Goal: Information Seeking & Learning: Learn about a topic

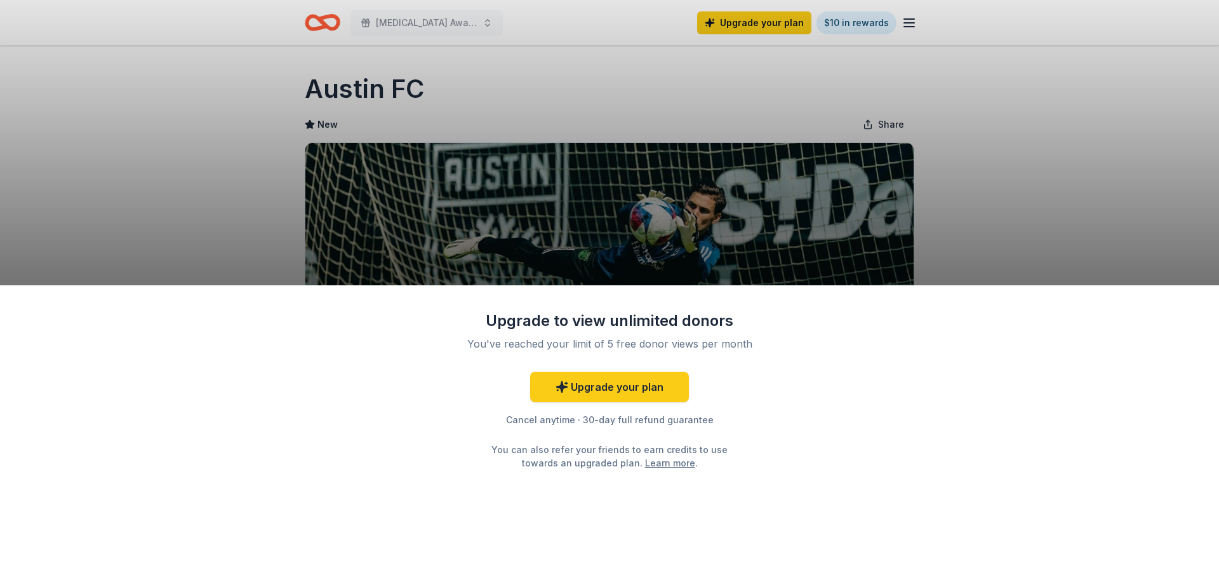
click at [582, 192] on div "Upgrade to view unlimited donors You've reached your limit of 5 free donor view…" at bounding box center [609, 285] width 1219 height 570
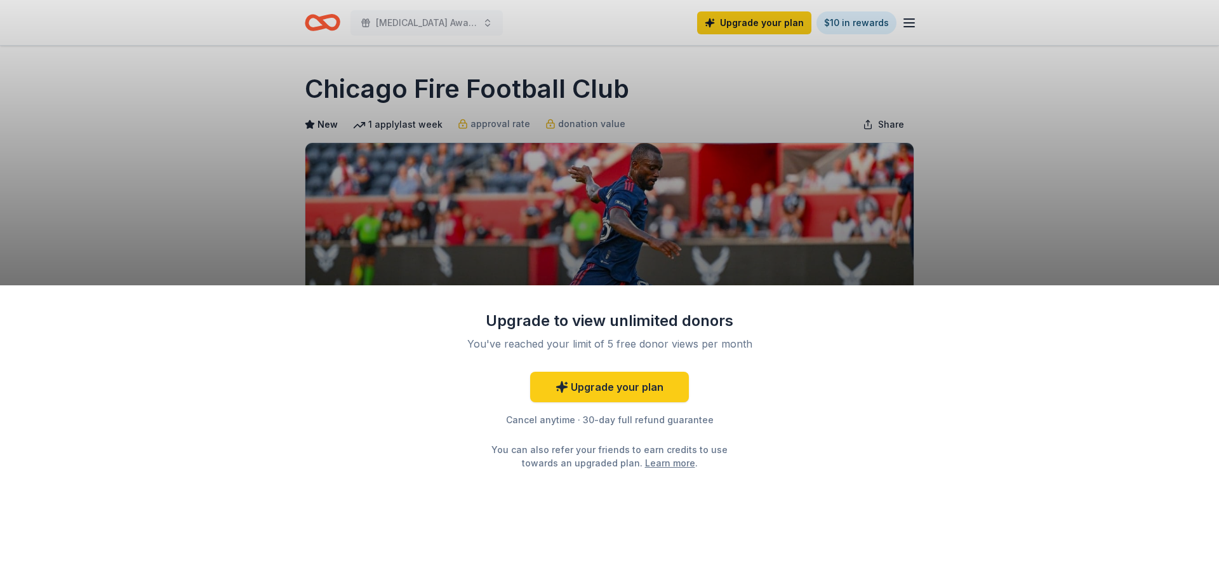
click at [420, 20] on div "Upgrade to view unlimited donors You've reached your limit of 5 free donor view…" at bounding box center [609, 285] width 1219 height 570
click at [913, 20] on div "Upgrade to view unlimited donors You've reached your limit of 5 free donor view…" at bounding box center [609, 285] width 1219 height 570
click at [408, 21] on div "Upgrade to view unlimited donors You've reached your limit of 5 free donor view…" at bounding box center [609, 285] width 1219 height 570
